Goal: Information Seeking & Learning: Learn about a topic

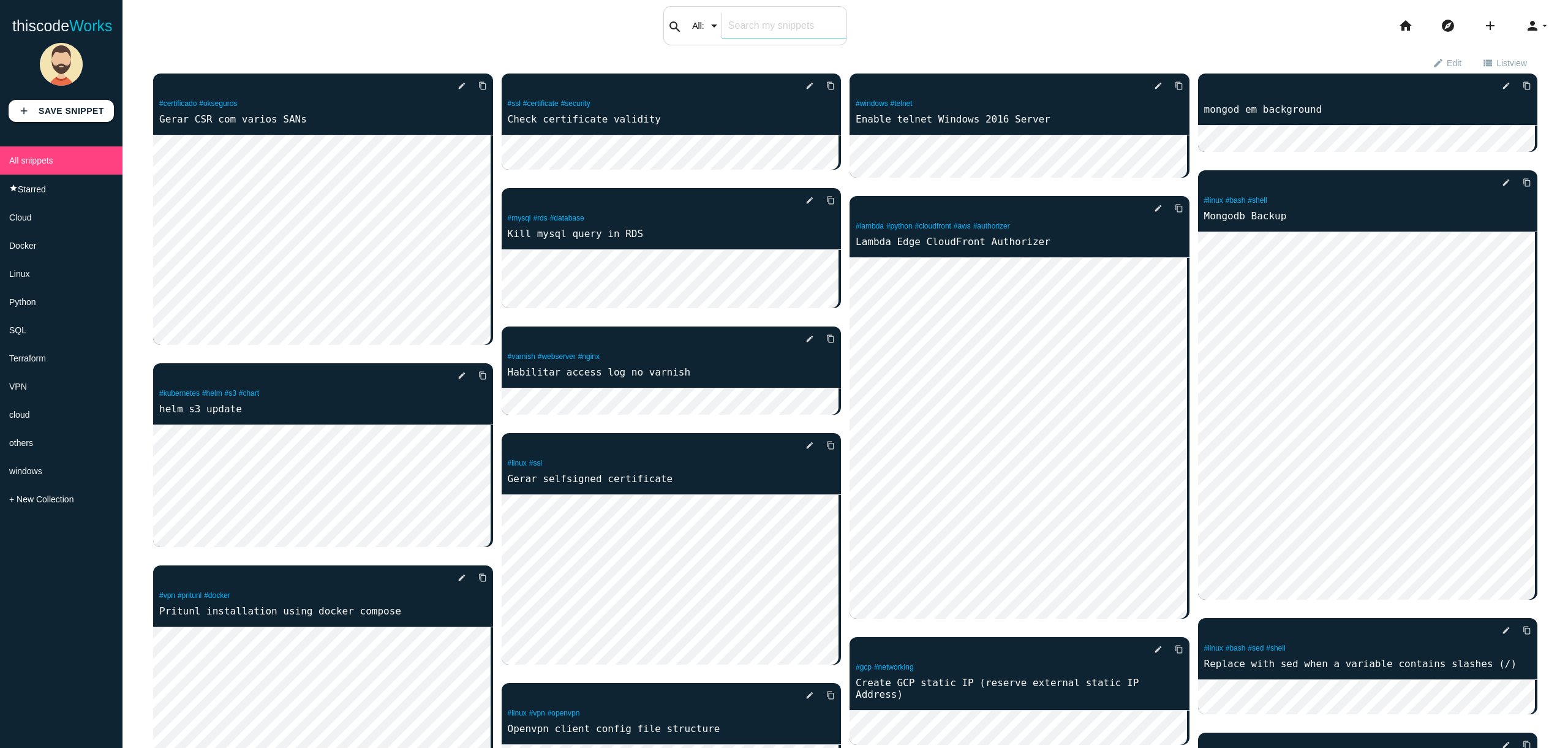
click at [708, 24] on div "search All: All: Code: Title: Tag: All: Code: Title: Tag:" at bounding box center [755, 25] width 184 height 39
type input "varnish"
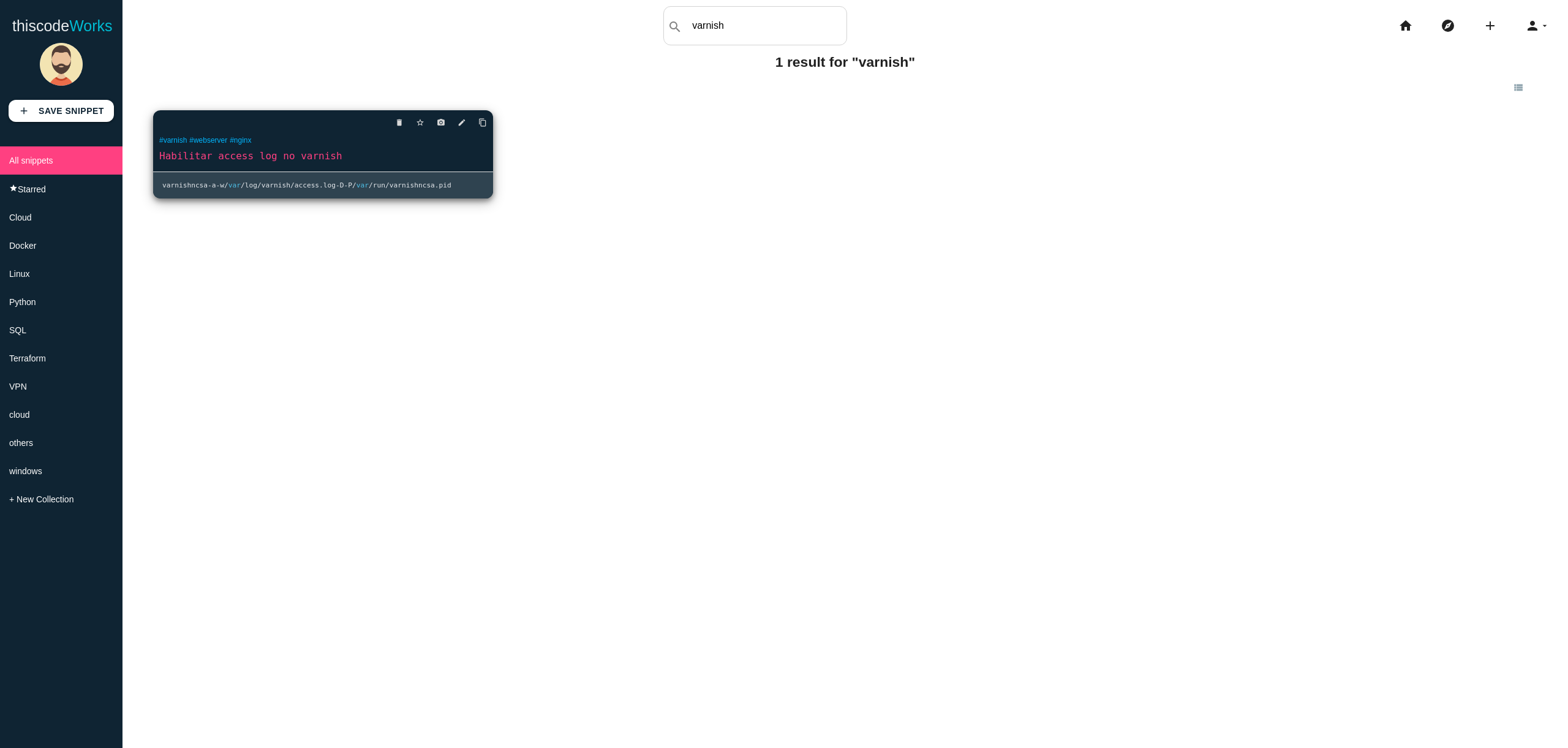
click at [267, 157] on link "Habilitar access log no varnish" at bounding box center [323, 155] width 339 height 14
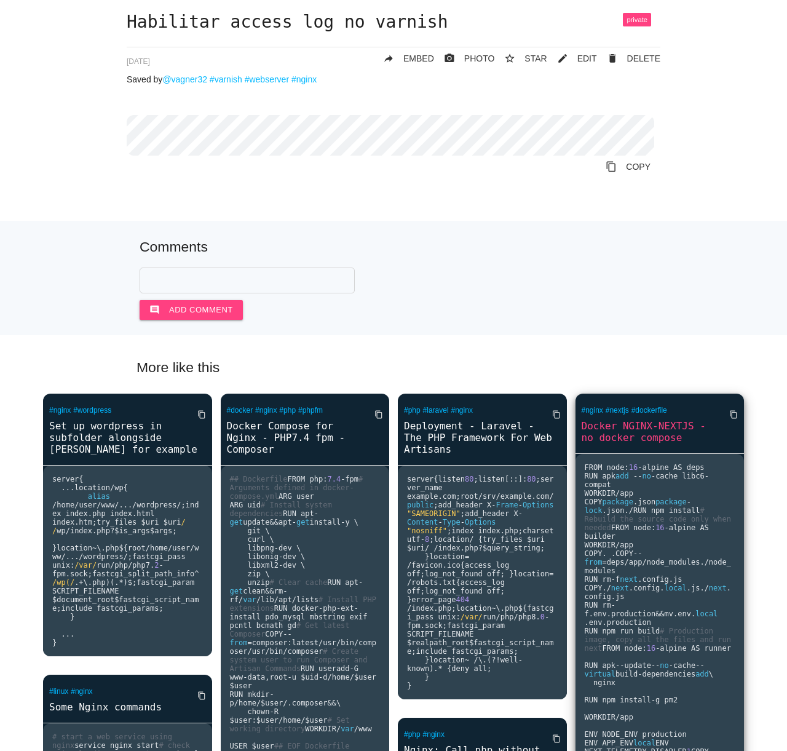
scroll to position [73, 0]
